Goal: Transaction & Acquisition: Purchase product/service

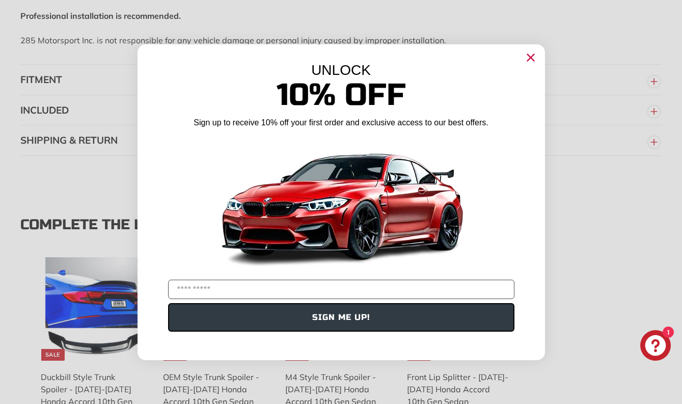
scroll to position [1212, 0]
